Goal: Information Seeking & Learning: Learn about a topic

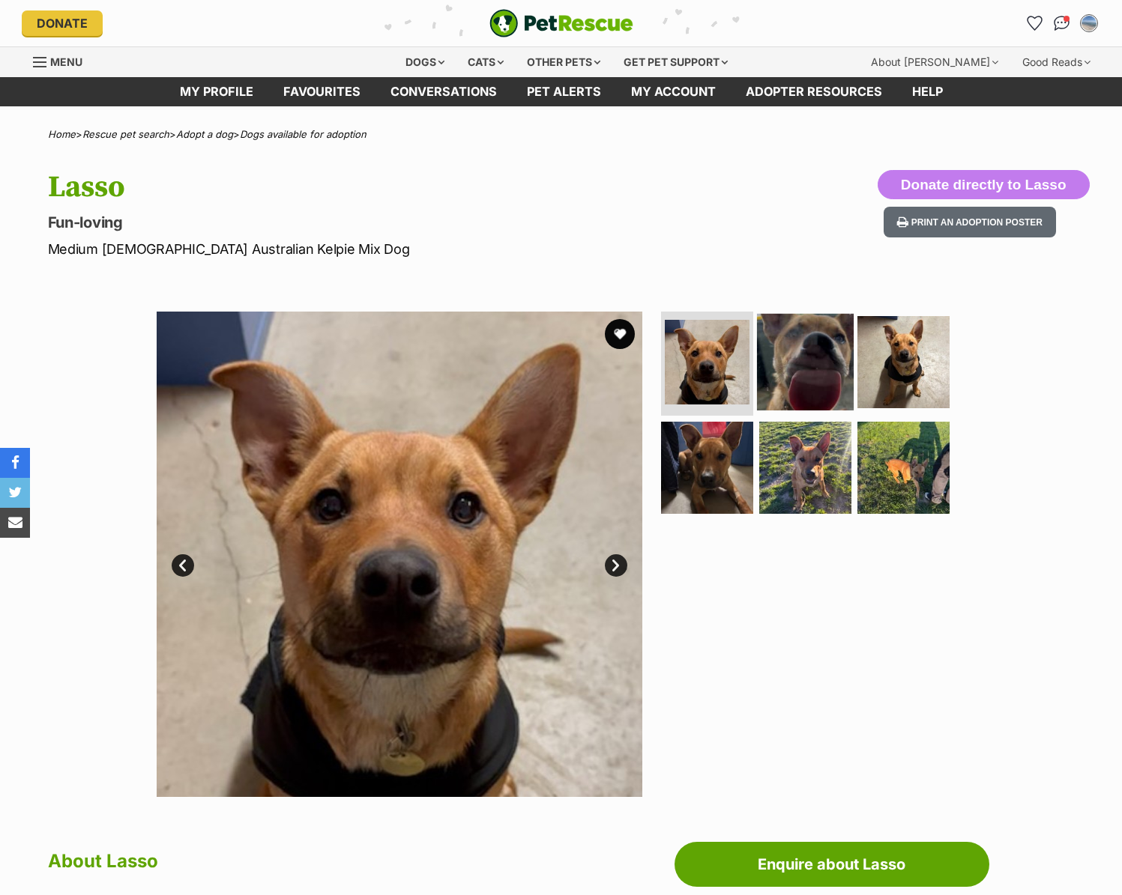
click at [812, 351] on img at bounding box center [805, 361] width 97 height 97
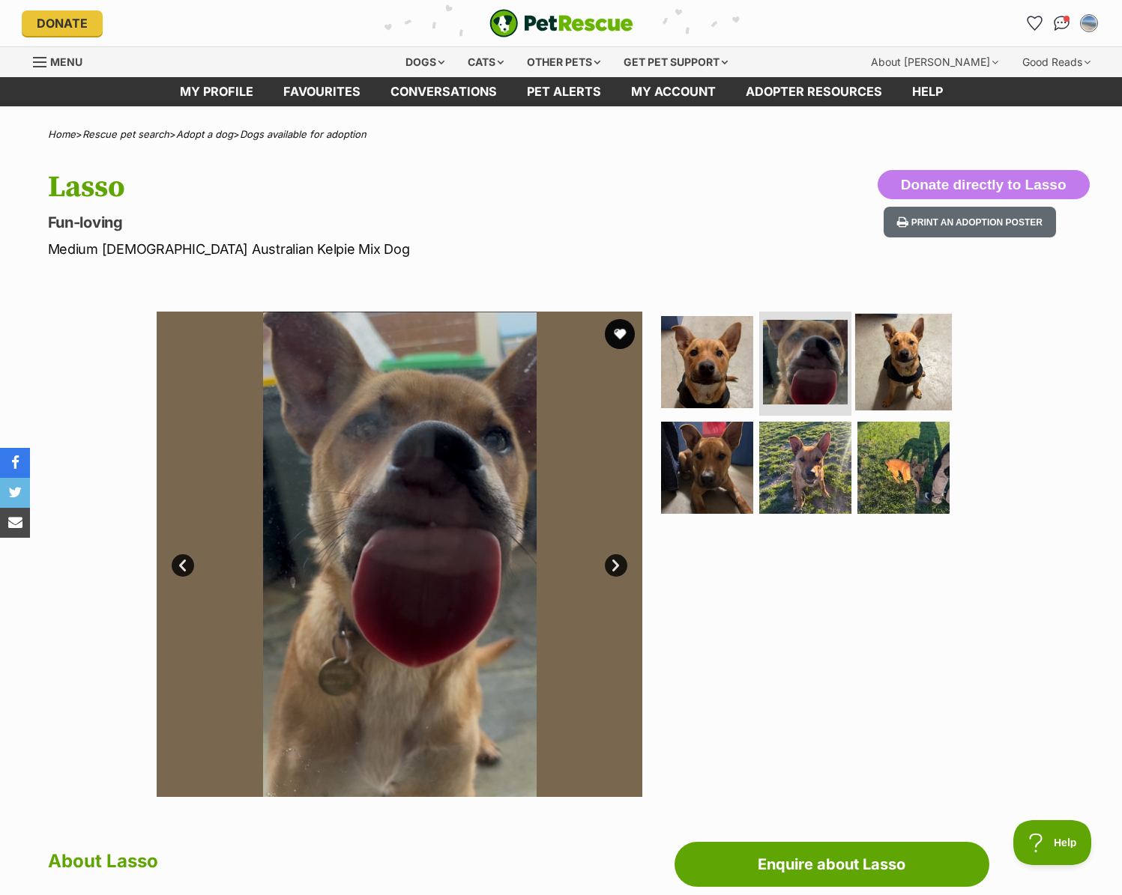
click at [907, 351] on img at bounding box center [903, 361] width 97 height 97
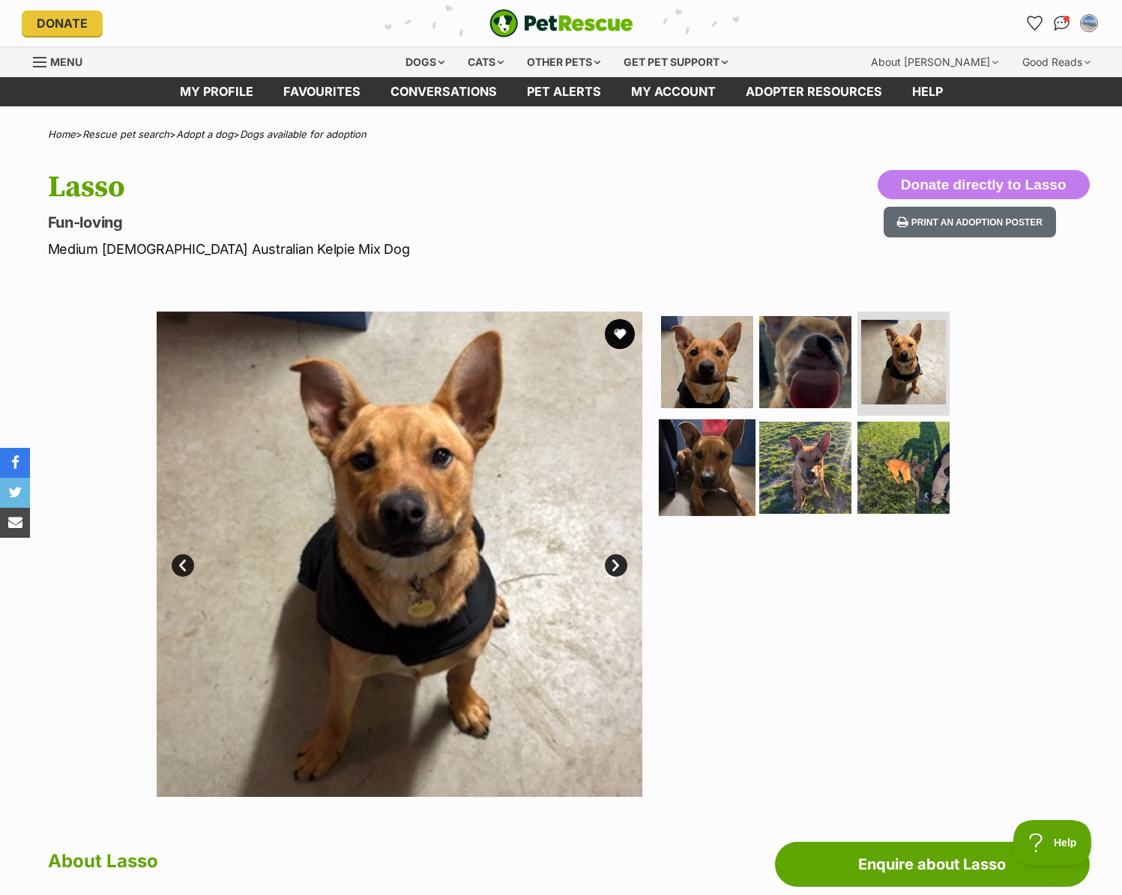
click at [699, 465] on img at bounding box center [707, 468] width 97 height 97
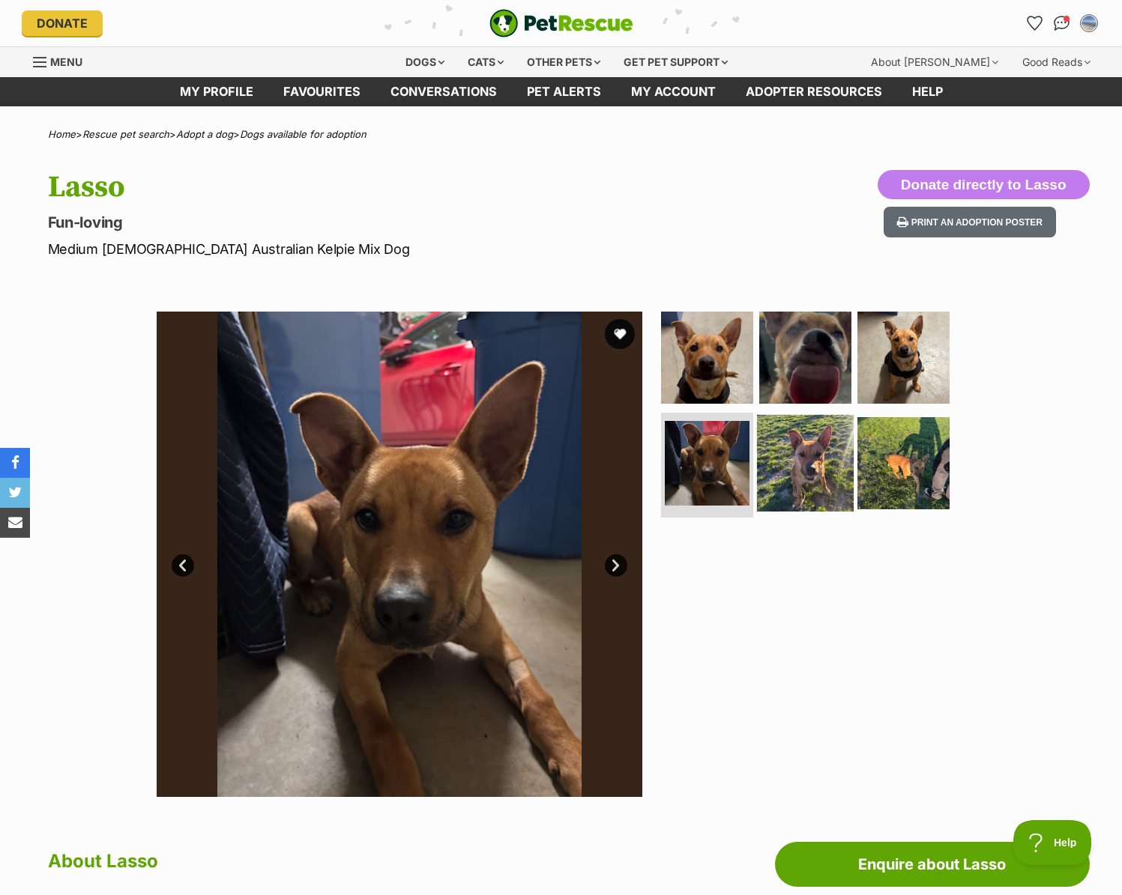
click at [790, 466] on img at bounding box center [805, 463] width 97 height 97
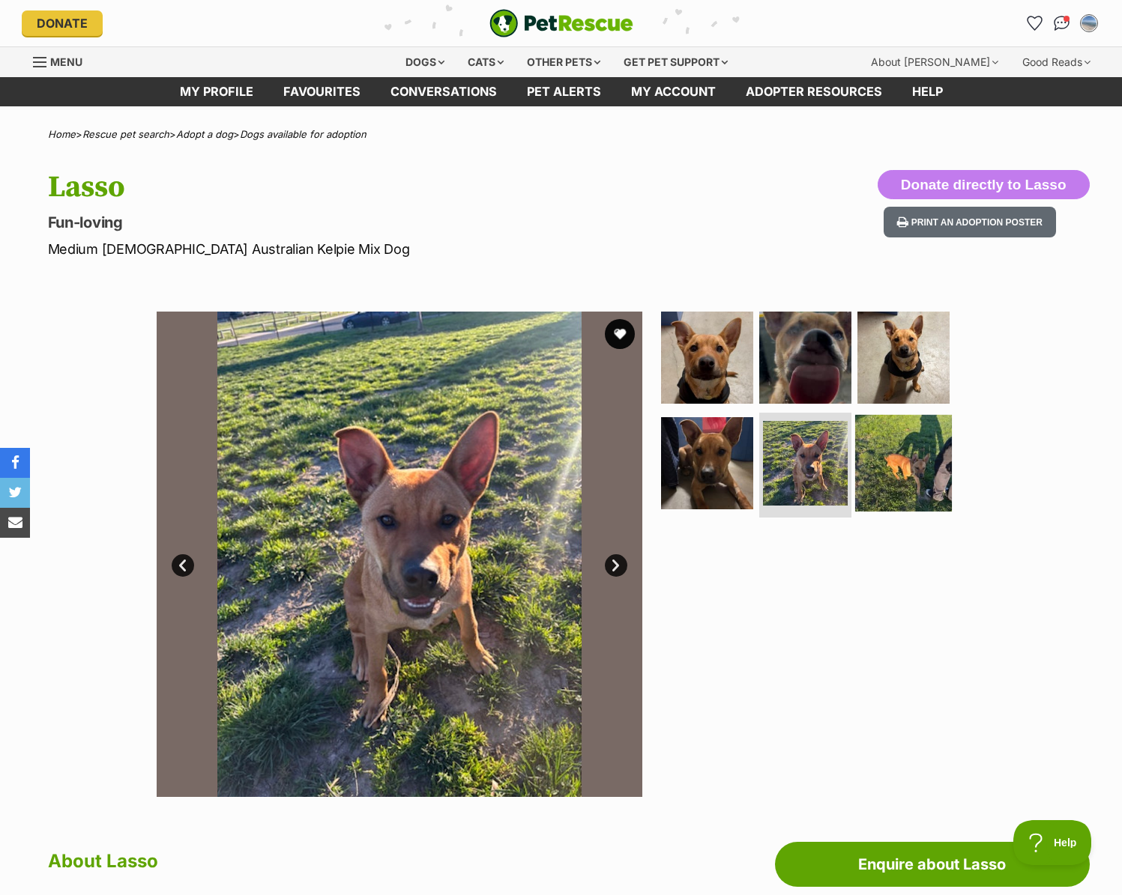
click at [889, 471] on img at bounding box center [903, 463] width 97 height 97
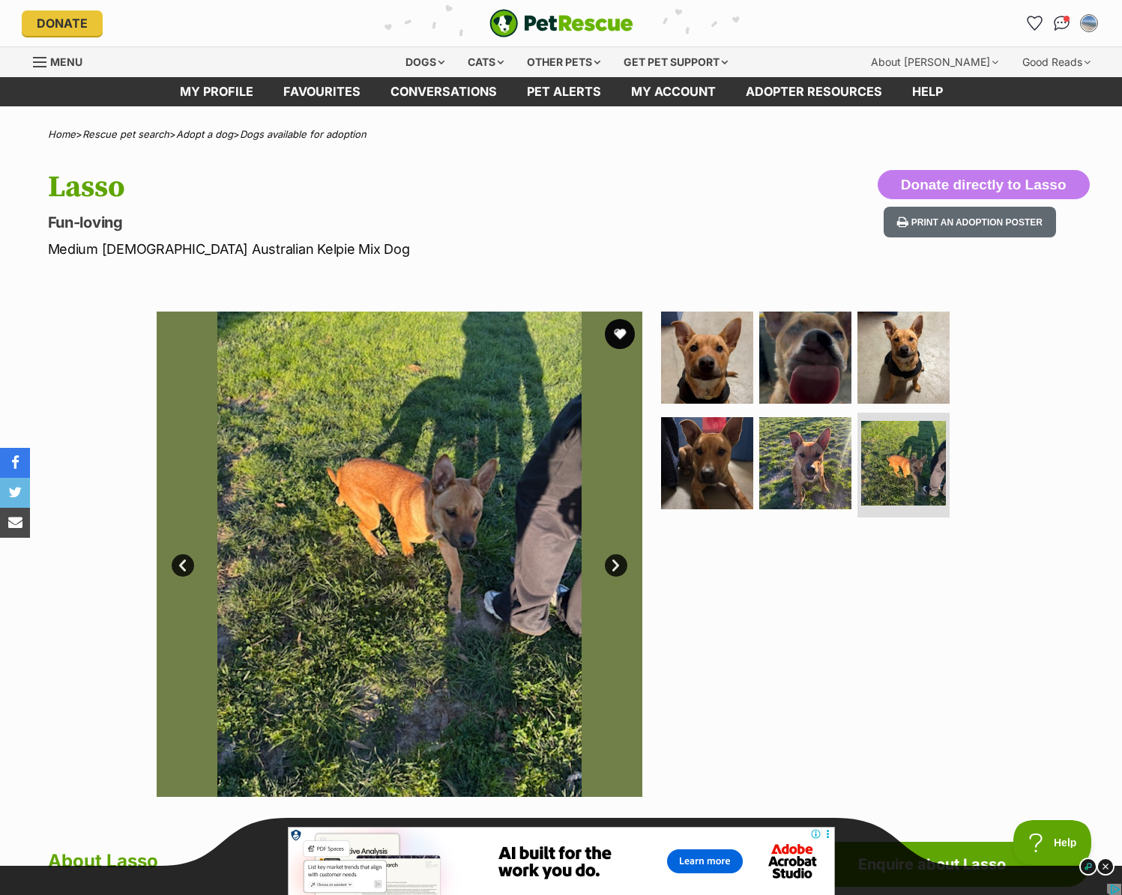
click at [369, 574] on img at bounding box center [400, 555] width 486 height 486
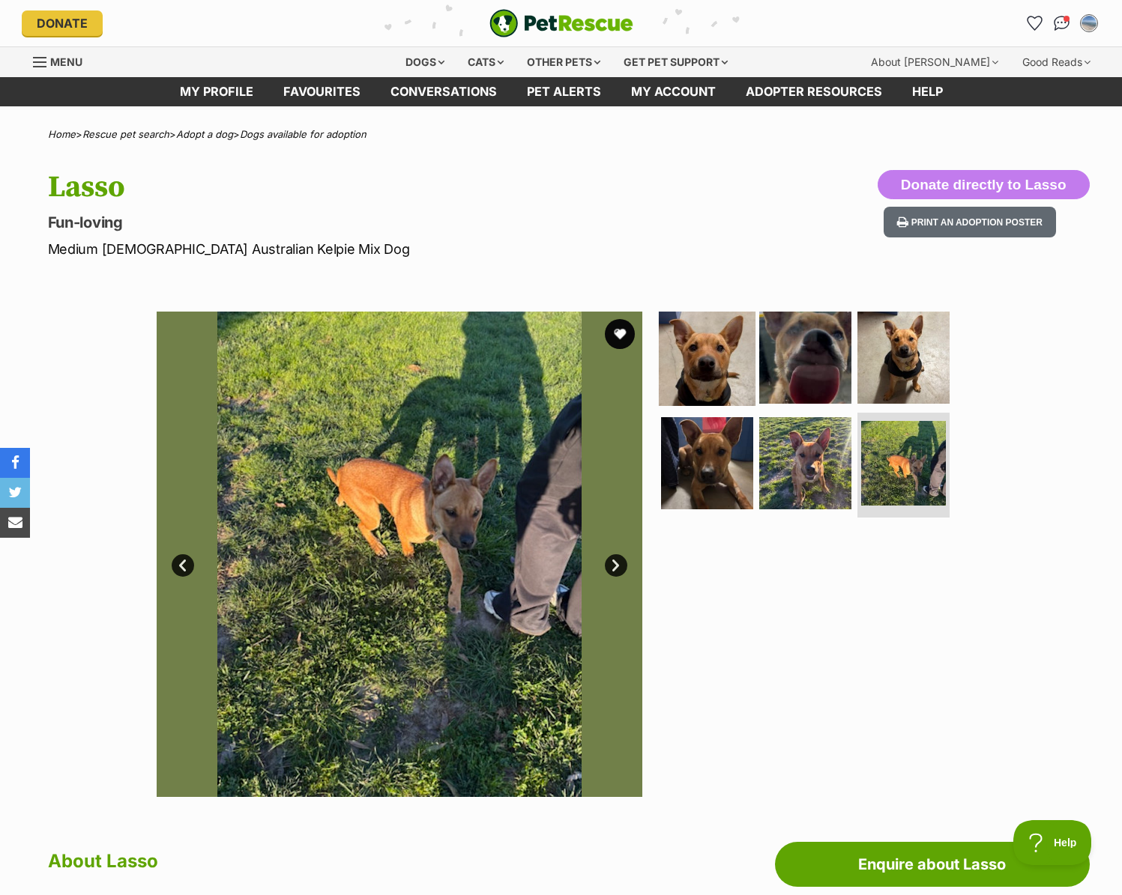
click at [688, 373] on img at bounding box center [707, 357] width 97 height 97
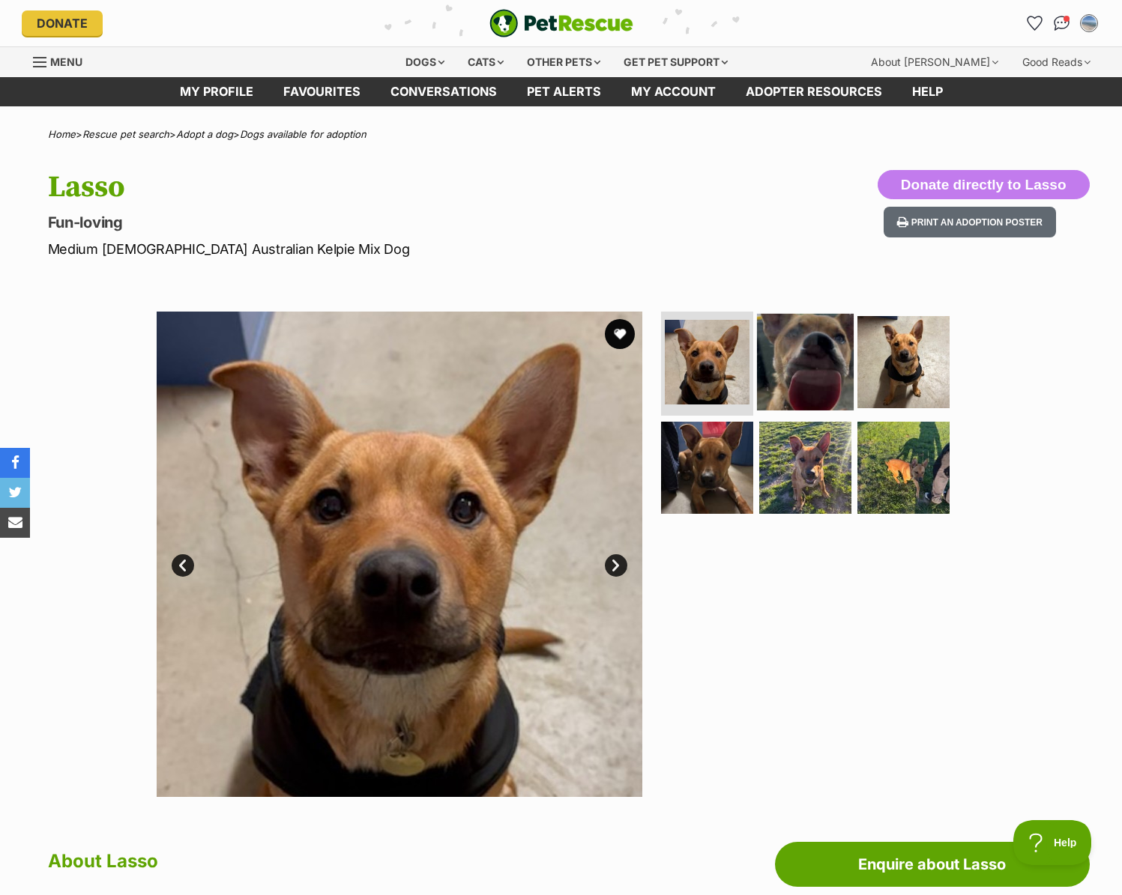
click at [818, 374] on img at bounding box center [805, 361] width 97 height 97
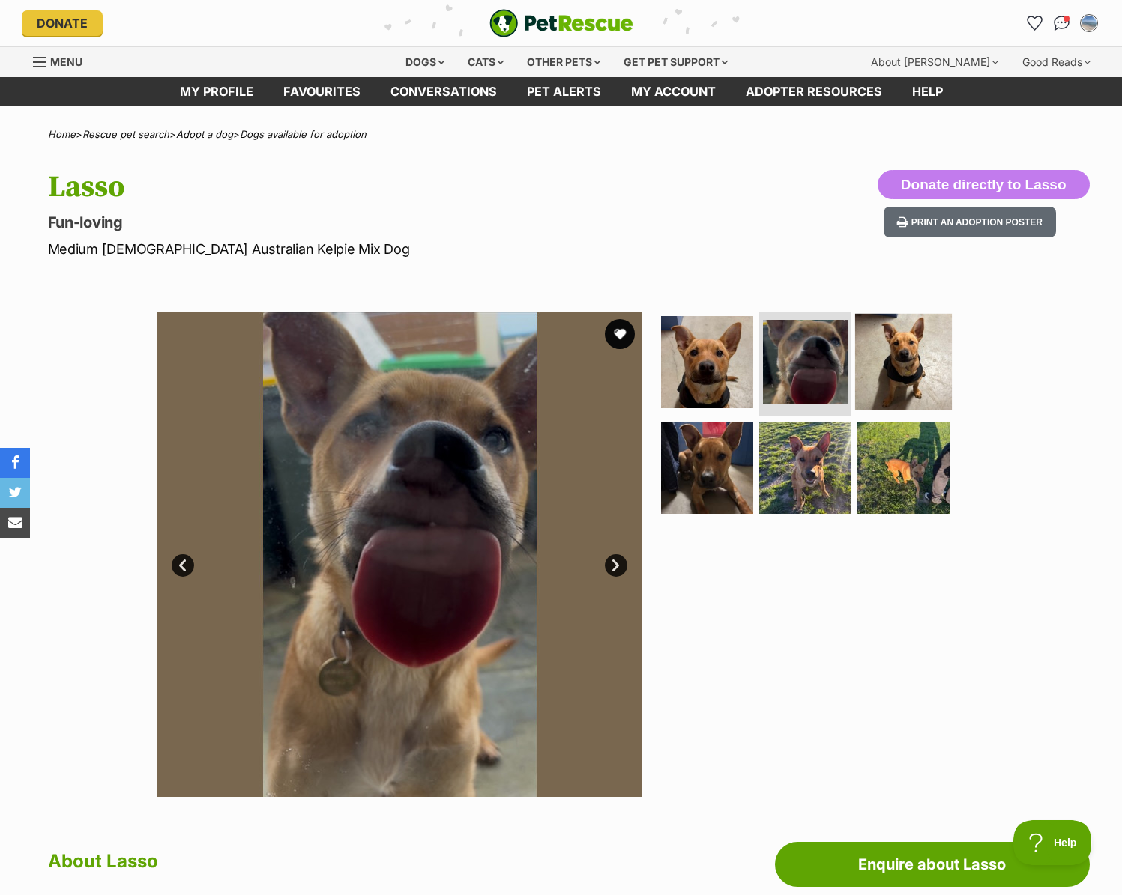
click at [884, 373] on img at bounding box center [903, 361] width 97 height 97
